Goal: Transaction & Acquisition: Purchase product/service

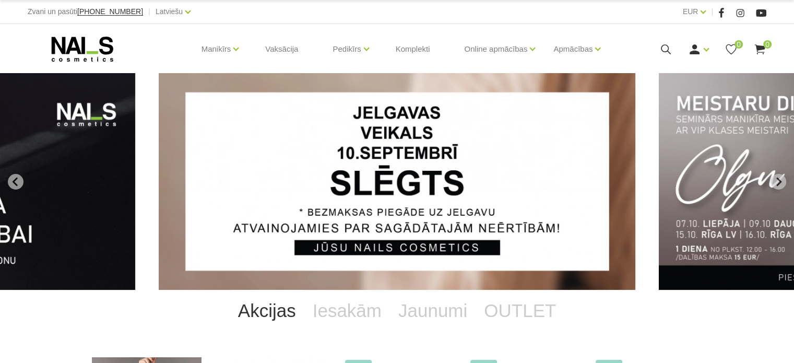
click at [591, 13] on div "EUR EUR |" at bounding box center [581, 11] width 369 height 13
click at [672, 52] on icon at bounding box center [665, 49] width 13 height 13
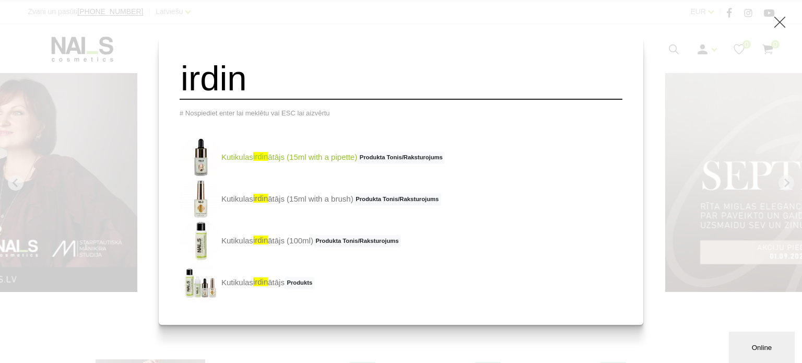
type input "irdin"
click at [314, 166] on link "Kutikulas irdin ātājs (15ml with a pipette) Produkta Tonis/Raksturojums" at bounding box center [312, 158] width 265 height 42
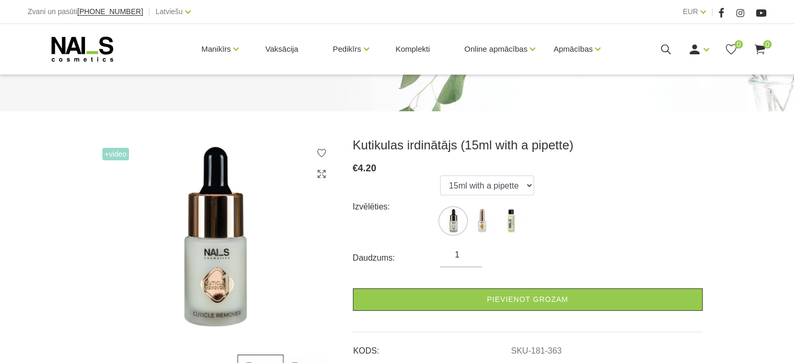
scroll to position [133, 0]
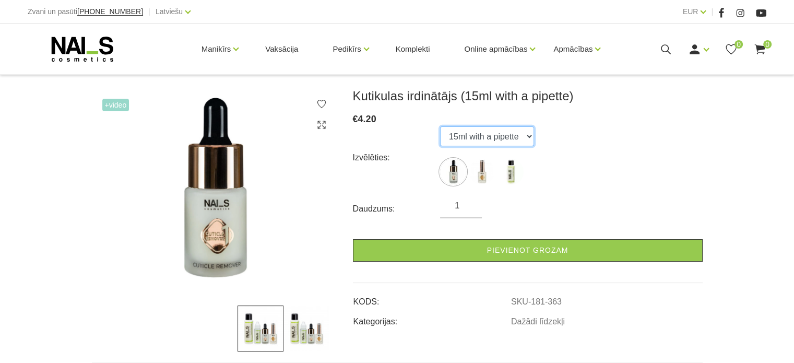
click at [511, 130] on select "15ml with a pipette 15ml with a brush 100ml" at bounding box center [487, 136] width 94 height 20
select select "365"
click at [440, 126] on select "15ml with a pipette 15ml with a brush 100ml" at bounding box center [487, 136] width 94 height 20
